Goal: Information Seeking & Learning: Check status

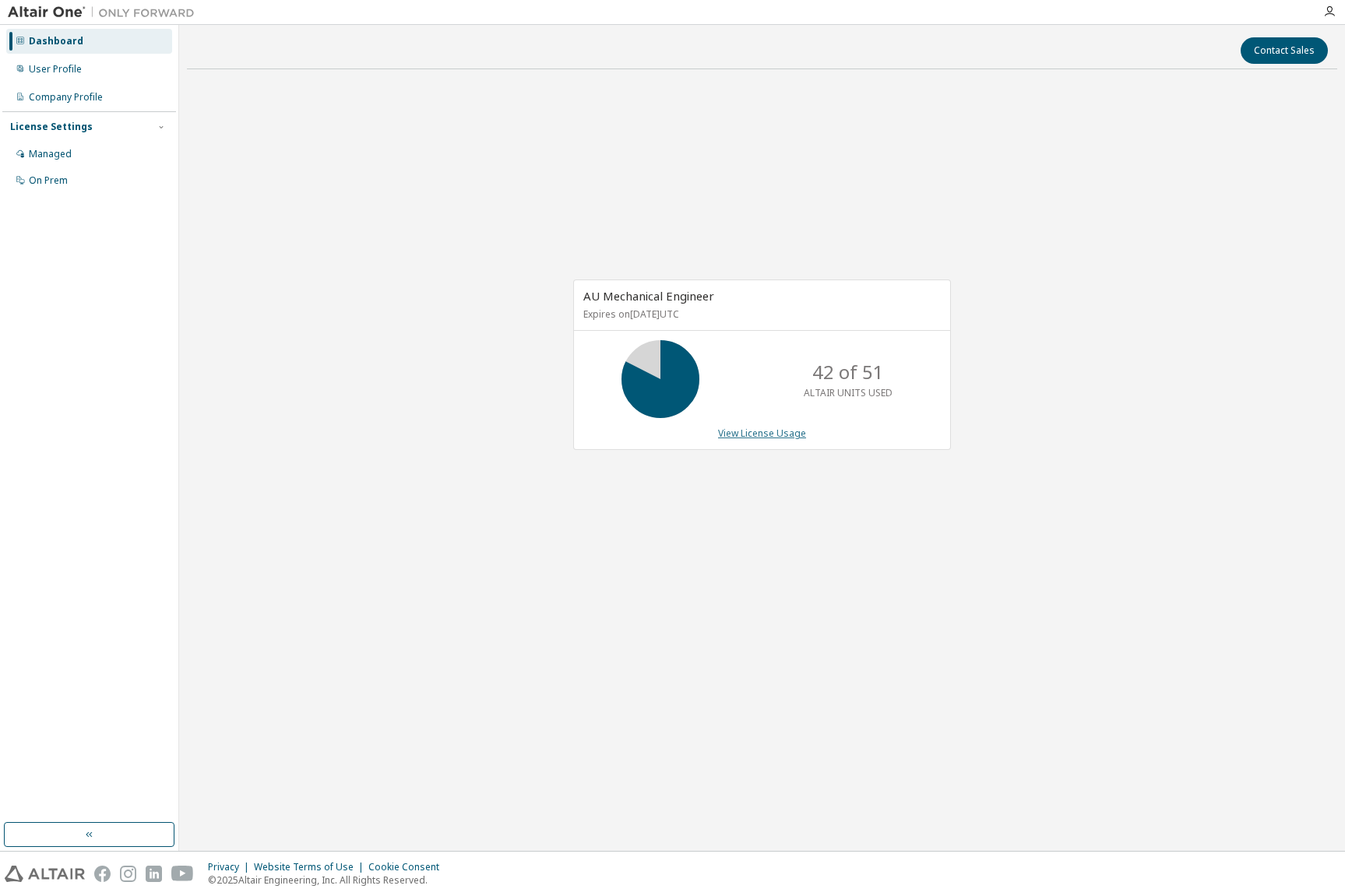
click at [735, 433] on link "View License Usage" at bounding box center [762, 433] width 88 height 13
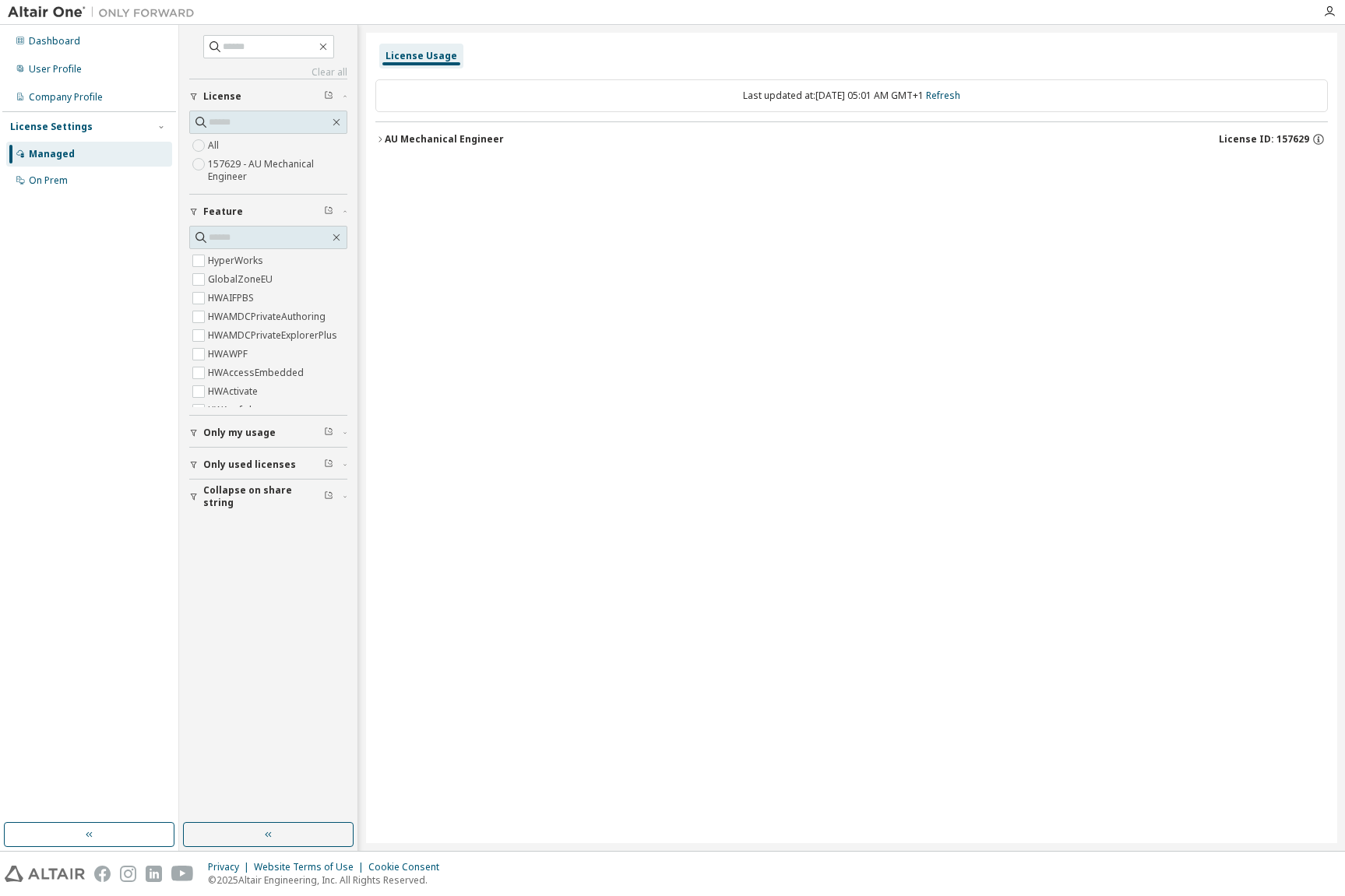
click at [448, 140] on div "AU Mechanical Engineer" at bounding box center [444, 139] width 119 height 13
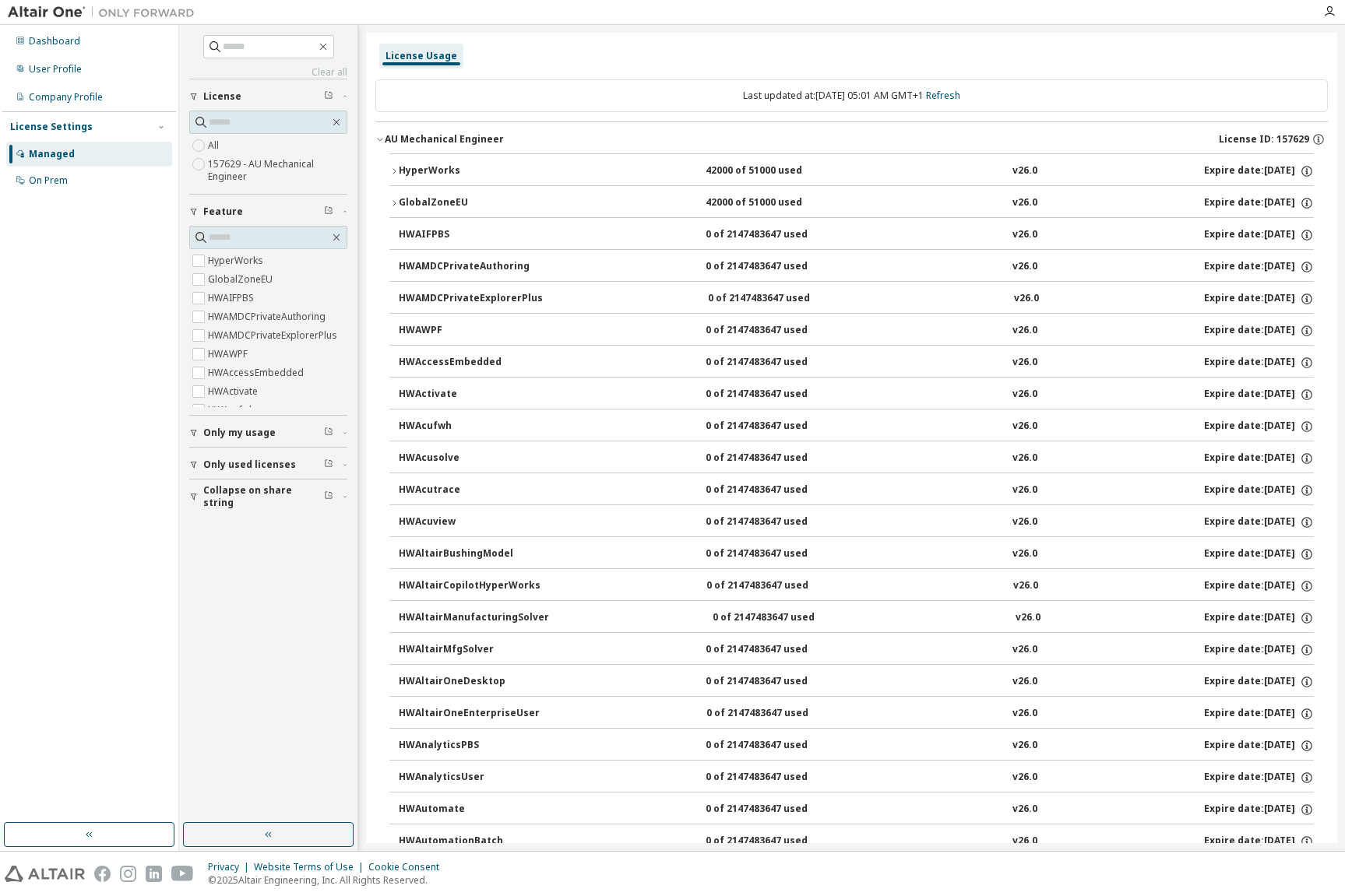
click at [437, 170] on div "HyperWorks" at bounding box center [469, 171] width 140 height 14
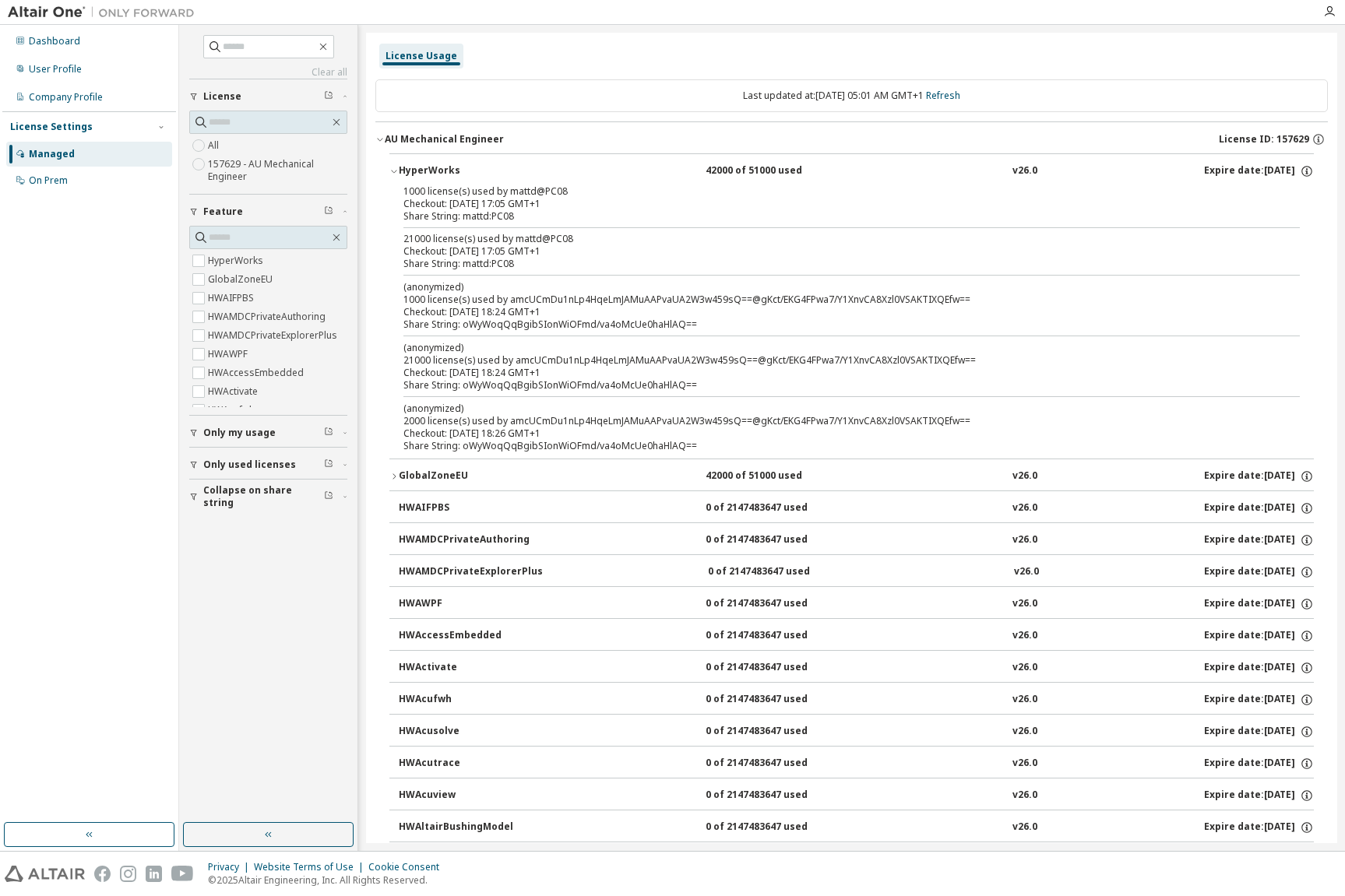
click at [424, 168] on div "HyperWorks" at bounding box center [469, 171] width 140 height 14
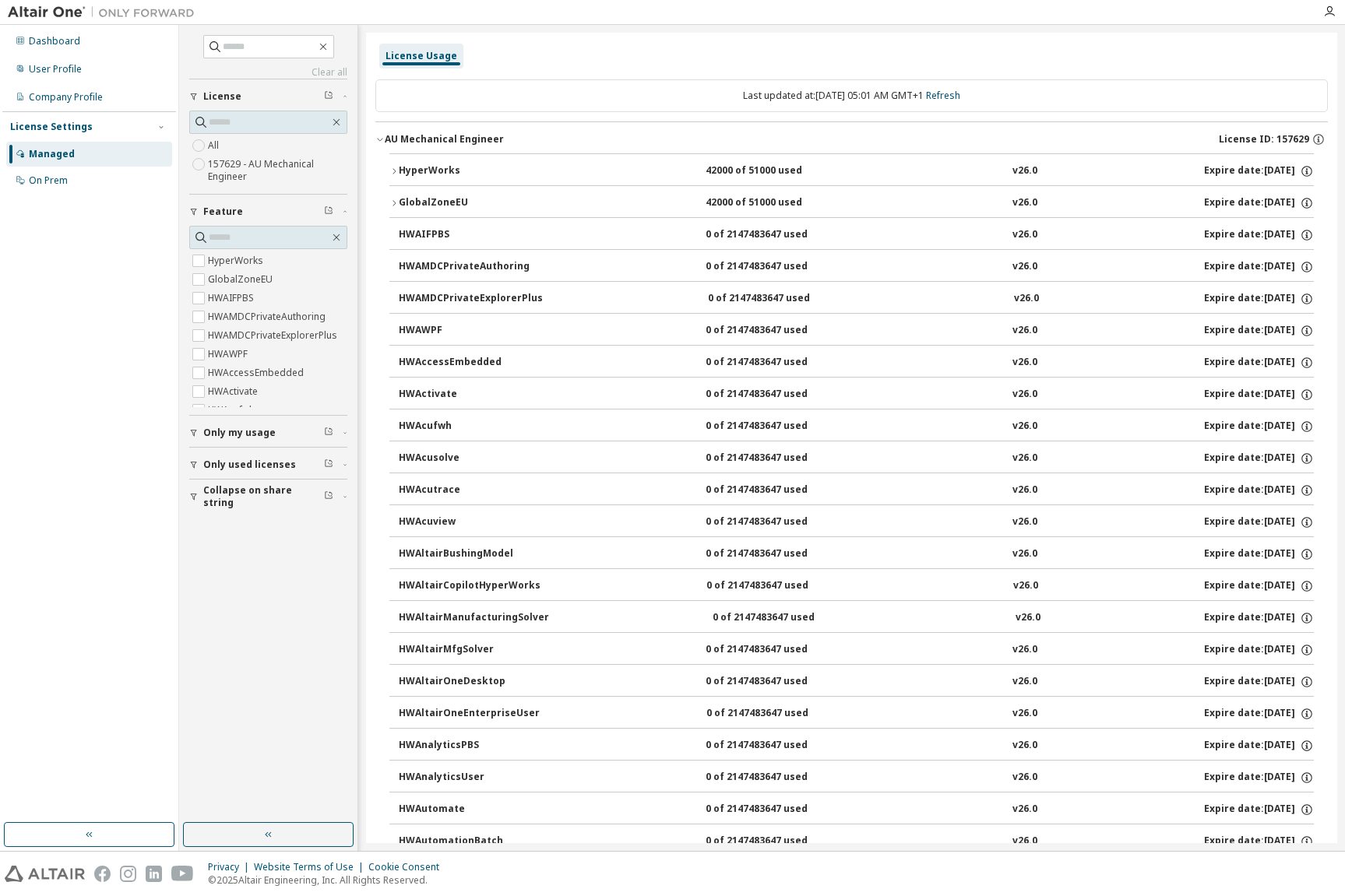
click at [421, 140] on div "AU Mechanical Engineer" at bounding box center [444, 139] width 119 height 13
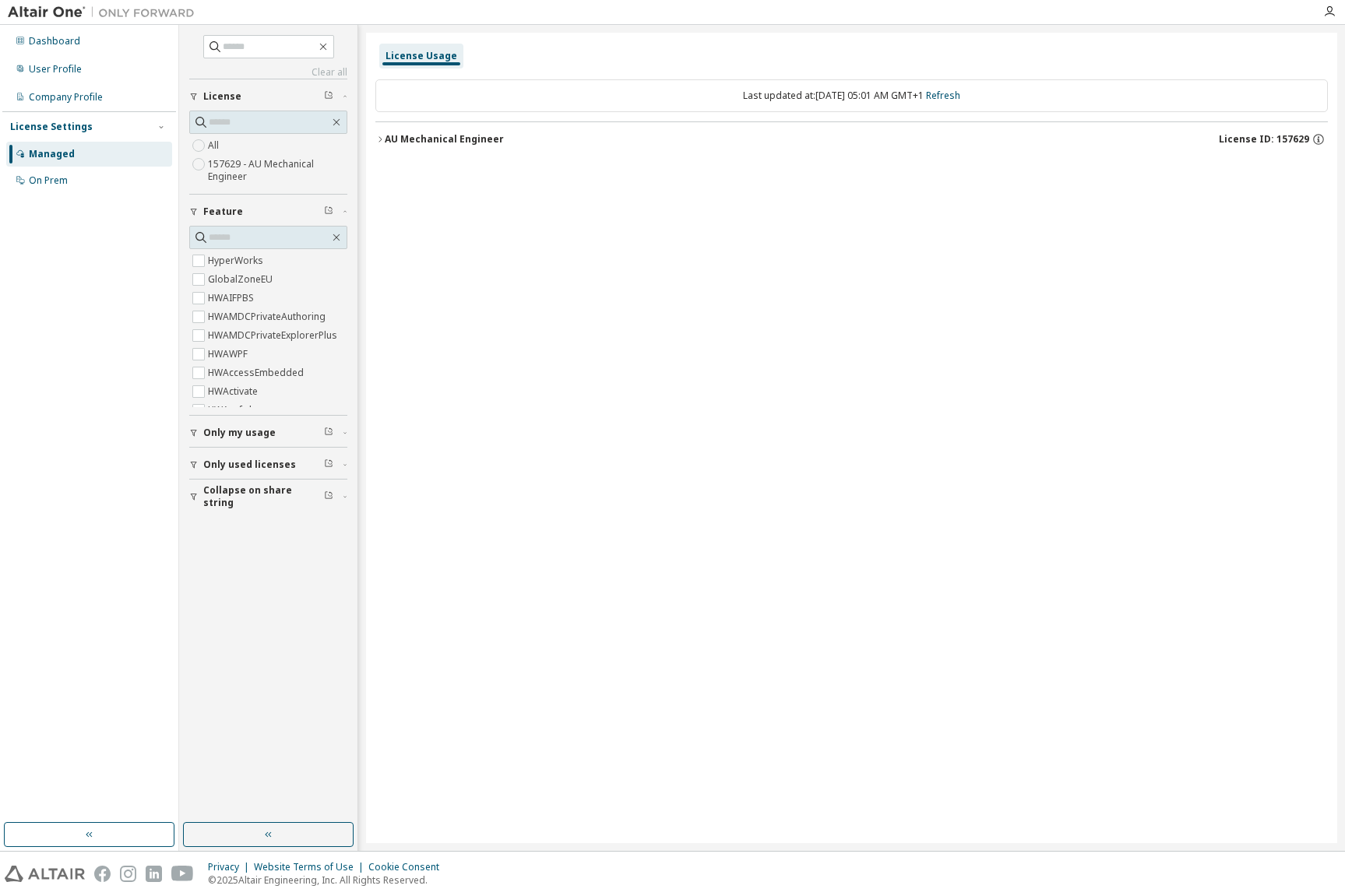
click at [421, 140] on div "AU Mechanical Engineer" at bounding box center [444, 139] width 119 height 13
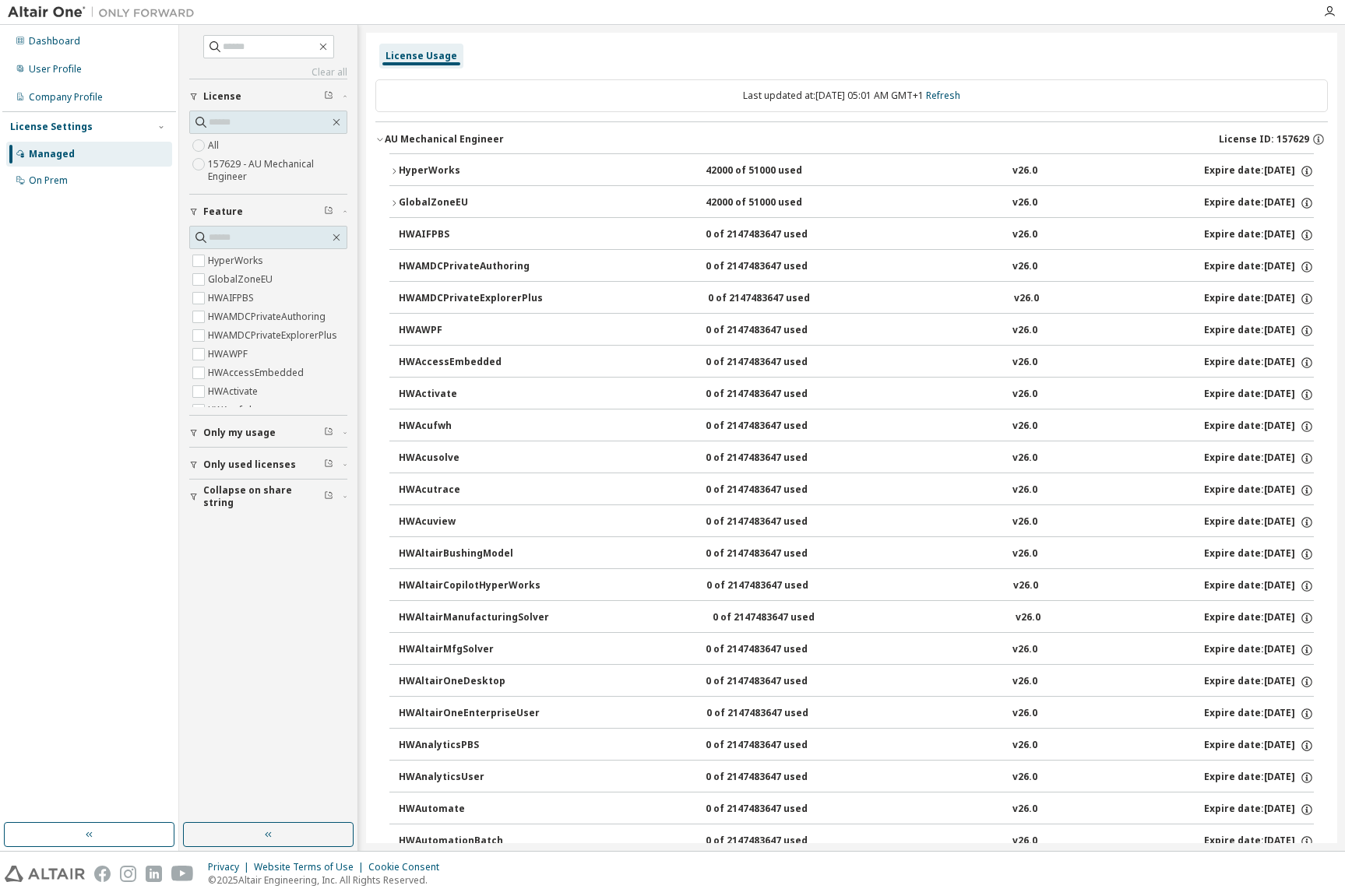
click at [45, 152] on div "Managed" at bounding box center [52, 154] width 46 height 13
click at [62, 39] on div "Dashboard" at bounding box center [55, 41] width 51 height 13
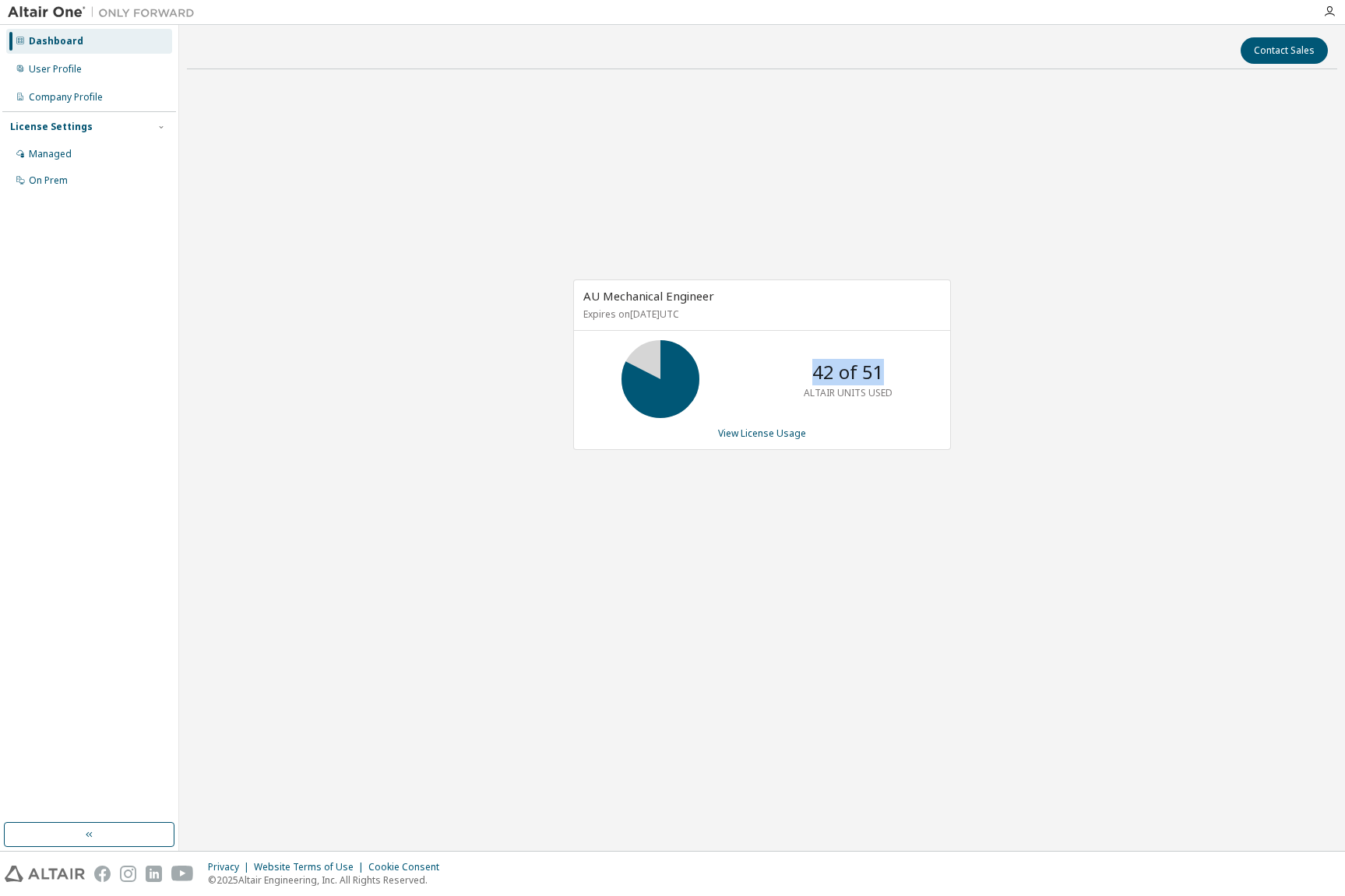
drag, startPoint x: 815, startPoint y: 373, endPoint x: 887, endPoint y: 379, distance: 72.2
click at [887, 379] on div "42 of 51 ALTAIR UNITS USED" at bounding box center [847, 379] width 124 height 78
click at [888, 391] on p "ALTAIR UNITS USED" at bounding box center [848, 392] width 89 height 13
drag, startPoint x: 890, startPoint y: 394, endPoint x: 810, endPoint y: 372, distance: 83.0
click at [810, 372] on div "42 of 51 ALTAIR UNITS USED" at bounding box center [847, 379] width 124 height 78
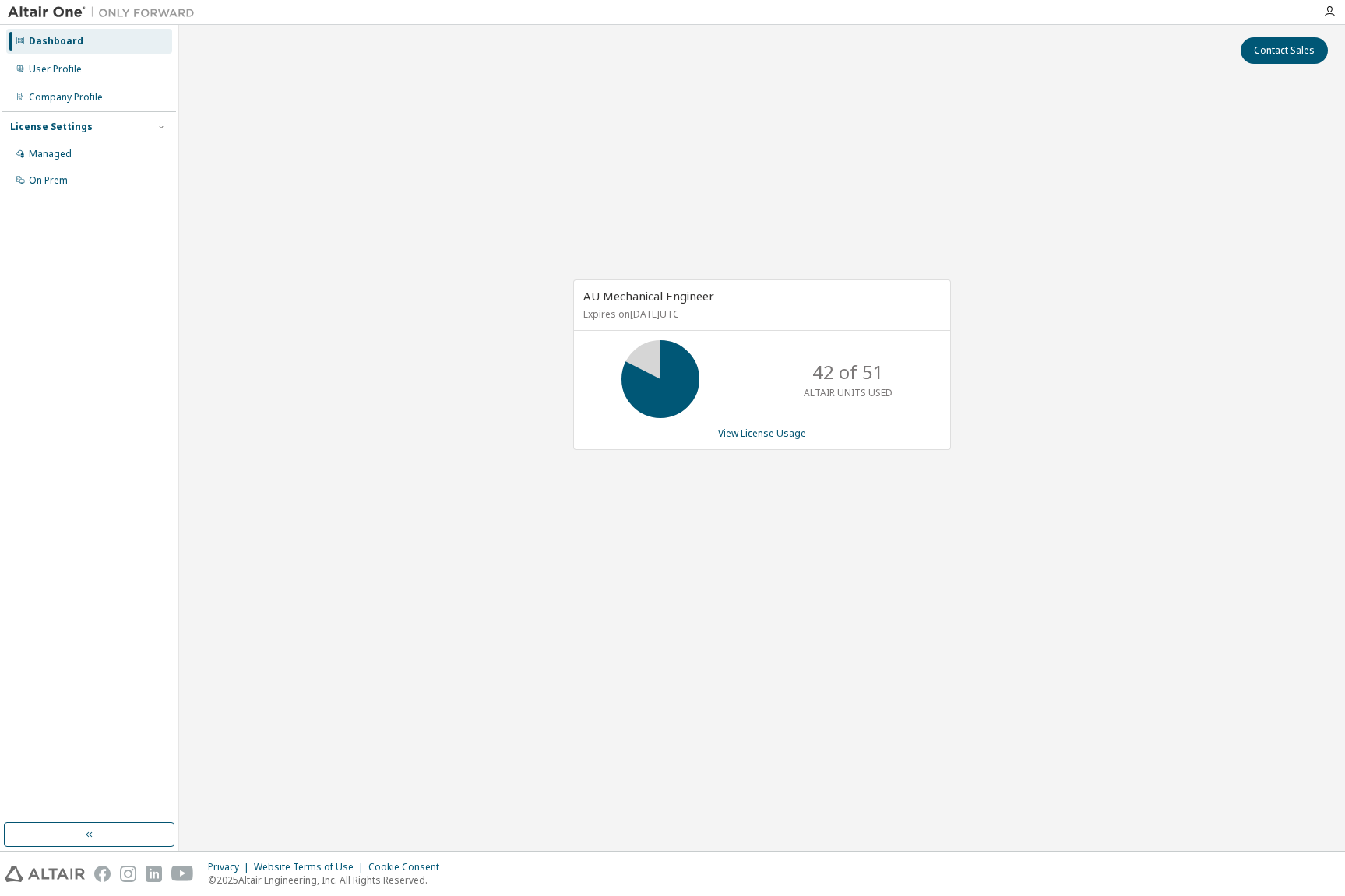
click at [456, 337] on div "AU Mechanical Engineer Expires on September 1, 2026 UTC 42 of 51 ALTAIR UNITS U…" at bounding box center [762, 373] width 1151 height 582
drag, startPoint x: 59, startPoint y: 71, endPoint x: 143, endPoint y: 122, distance: 98.3
click at [59, 70] on div "User Profile" at bounding box center [56, 69] width 53 height 13
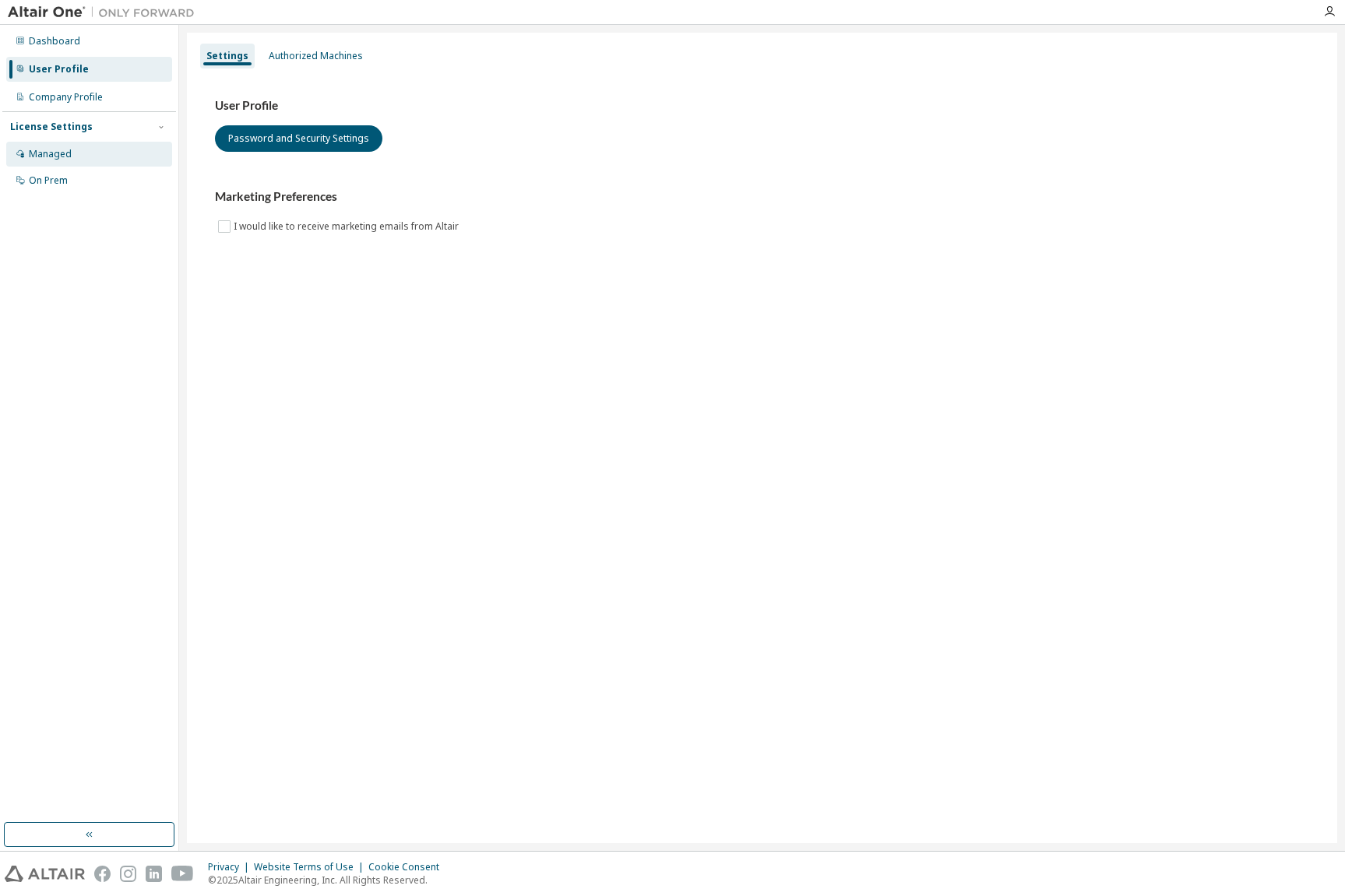
click at [47, 154] on div "Managed" at bounding box center [51, 154] width 43 height 13
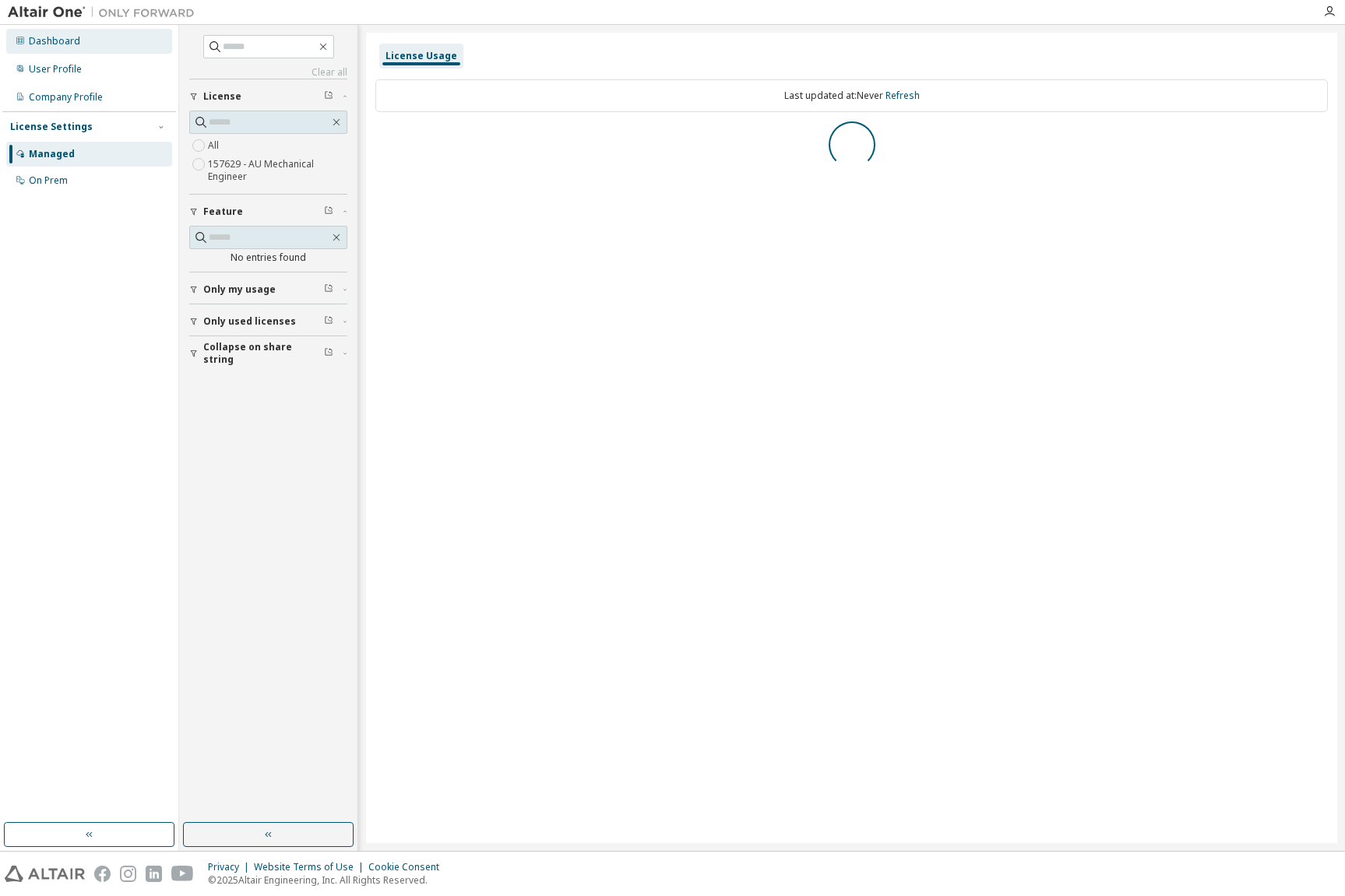
click at [53, 41] on div "Dashboard" at bounding box center [55, 41] width 51 height 13
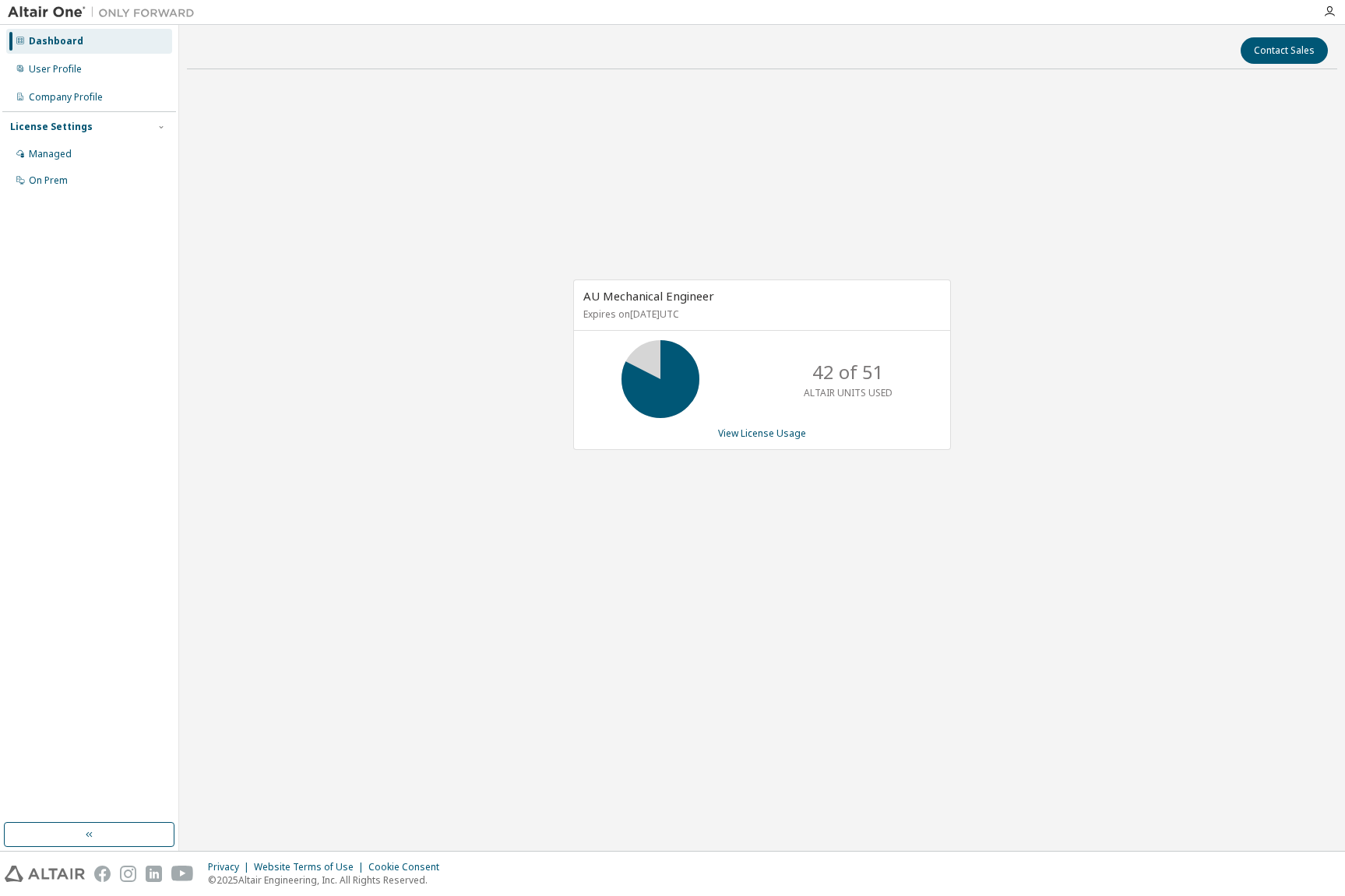
click at [57, 13] on img at bounding box center [105, 12] width 194 height 15
click at [1329, 12] on icon "button" at bounding box center [1330, 11] width 13 height 13
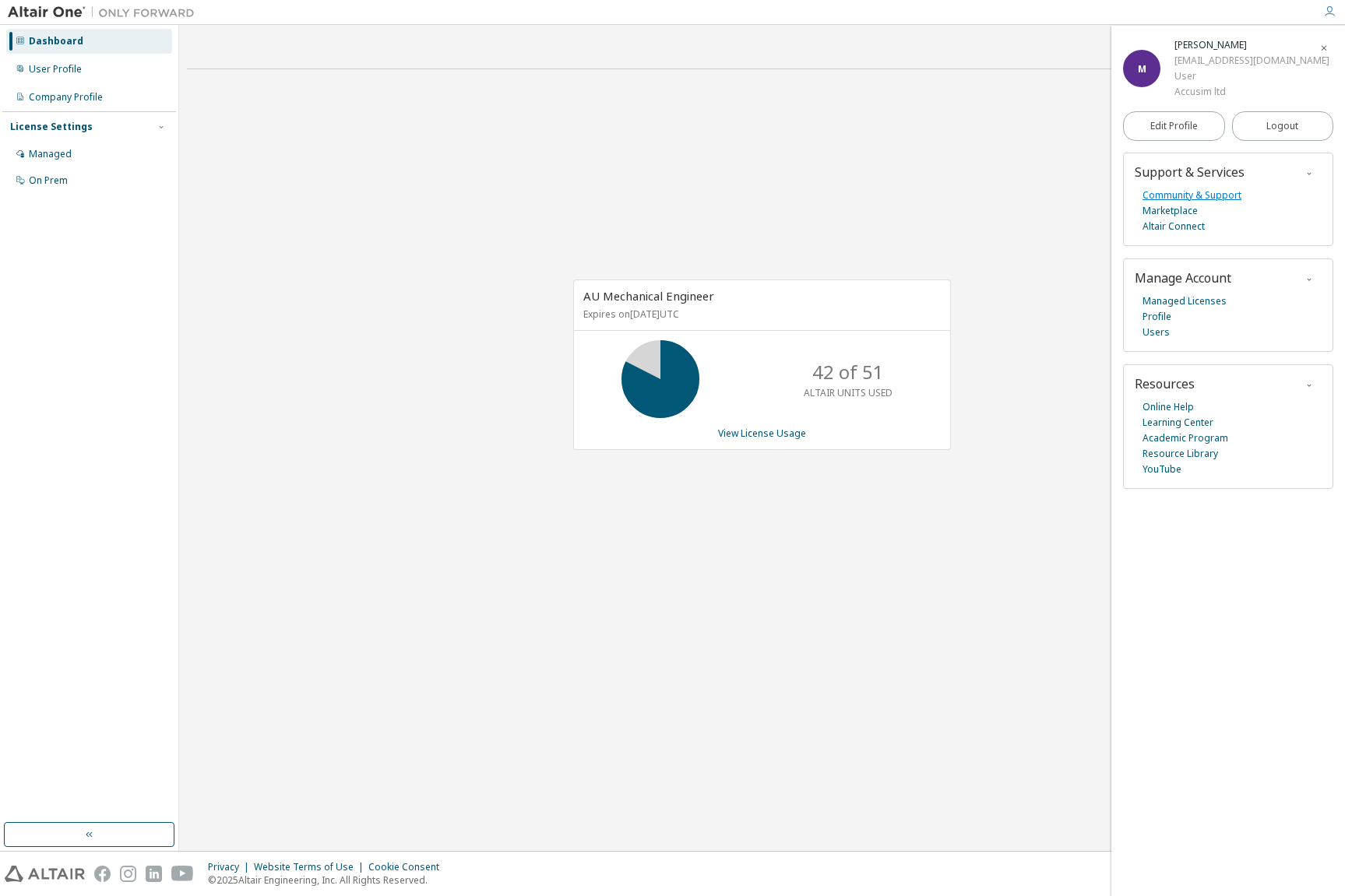
click at [1206, 198] on link "Community & Support" at bounding box center [1192, 195] width 99 height 15
